Goal: Find specific page/section: Find specific page/section

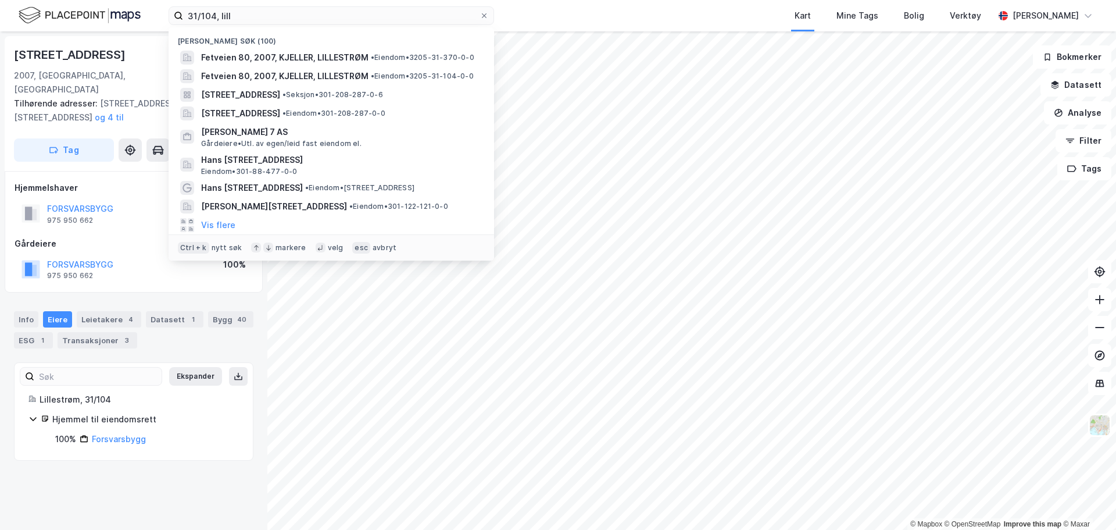
click at [76, 0] on html "31/104, [PERSON_NAME] søk (100) Fetveien 80, 2007, KJELLER, LILLESTRØM • Eiendo…" at bounding box center [558, 265] width 1116 height 530
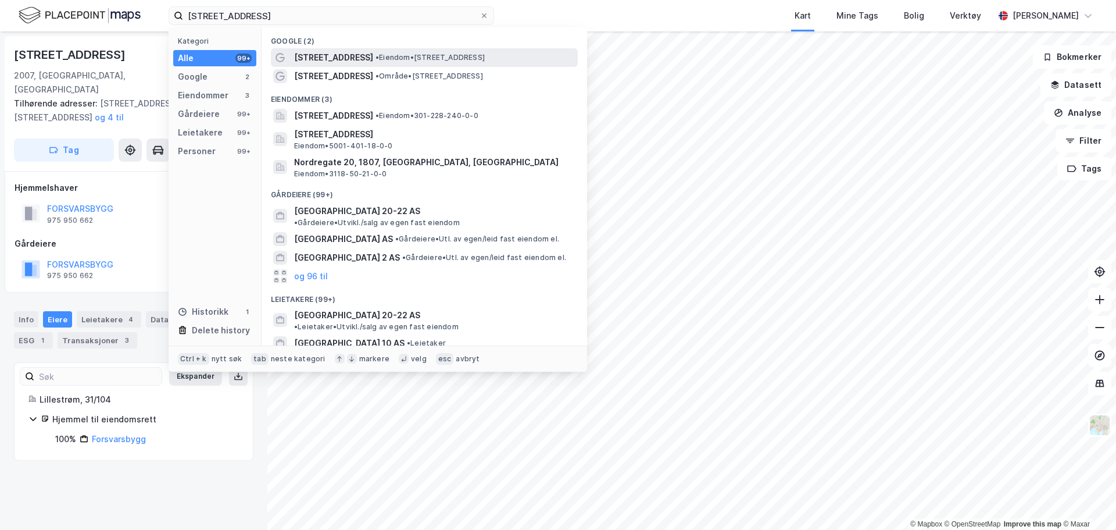
type input "[STREET_ADDRESS]"
click at [339, 55] on span "[STREET_ADDRESS]" at bounding box center [333, 58] width 79 height 14
